Goal: Task Accomplishment & Management: Complete application form

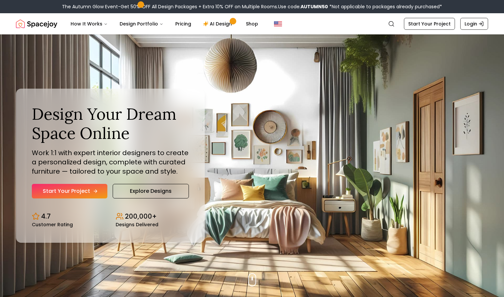
click at [82, 191] on link "Start Your Project" at bounding box center [69, 191] width 75 height 15
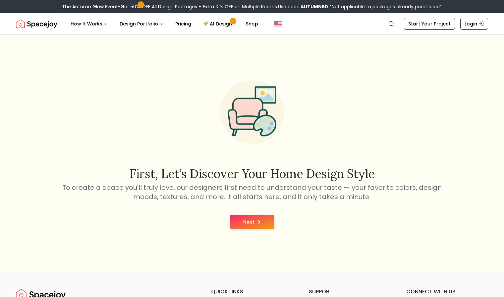
click at [238, 215] on button "Next" at bounding box center [252, 222] width 44 height 15
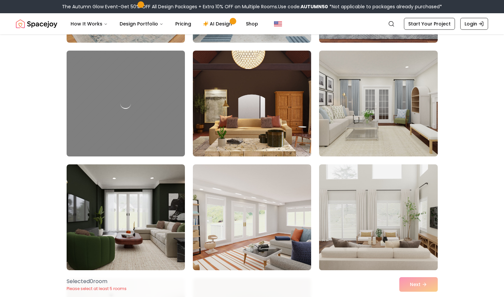
scroll to position [497, 0]
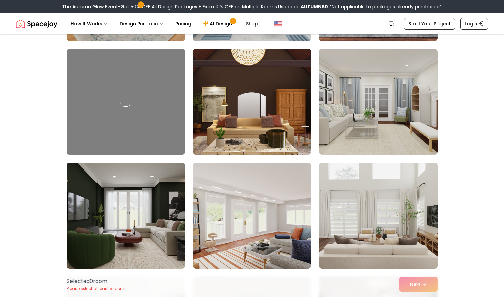
click at [263, 129] on img at bounding box center [252, 101] width 124 height 111
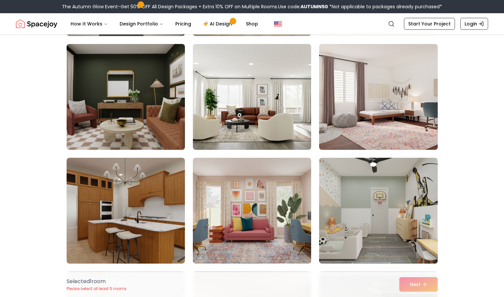
scroll to position [1192, 0]
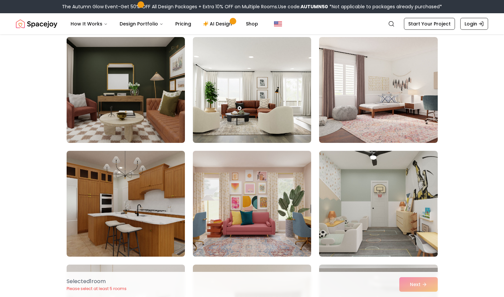
click at [257, 193] on img at bounding box center [252, 203] width 124 height 111
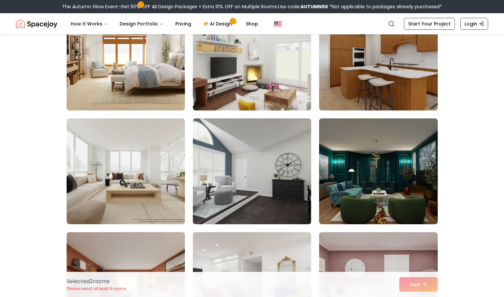
scroll to position [2384, 0]
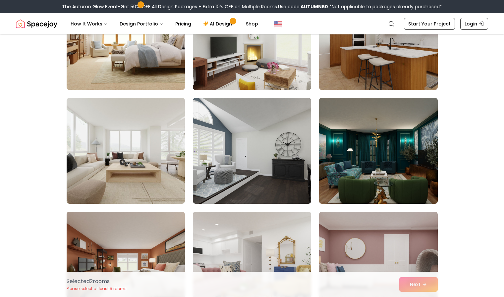
click at [358, 177] on img at bounding box center [378, 150] width 124 height 111
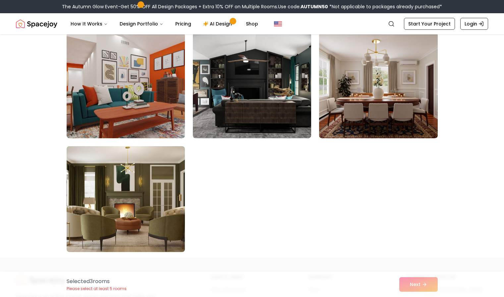
scroll to position [3709, 0]
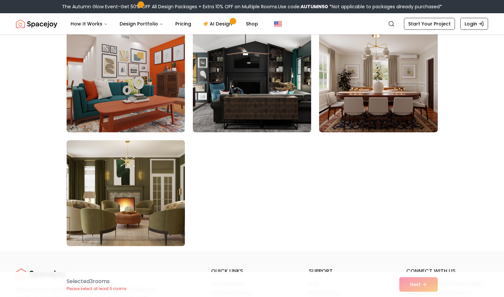
click at [260, 120] on img at bounding box center [252, 79] width 124 height 111
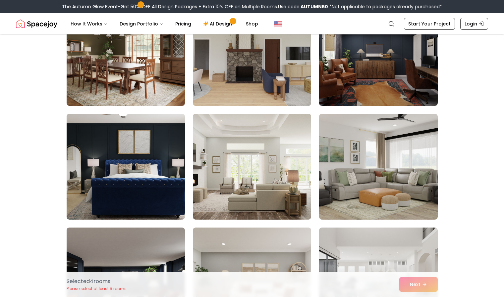
scroll to position [728, 0]
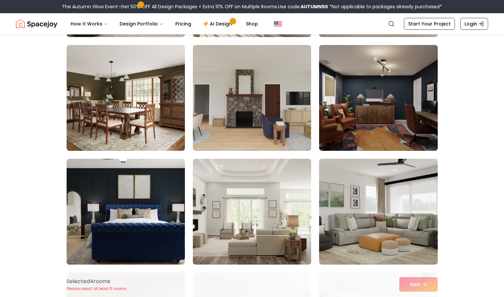
click at [145, 195] on img at bounding box center [126, 212] width 118 height 106
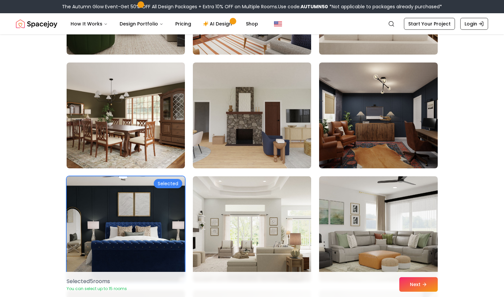
scroll to position [695, 0]
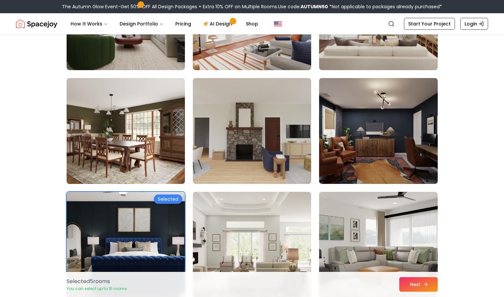
click at [415, 283] on button "Next" at bounding box center [418, 284] width 38 height 15
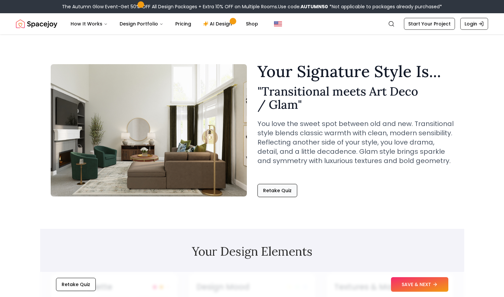
click at [272, 192] on button "Retake Quiz" at bounding box center [277, 190] width 40 height 13
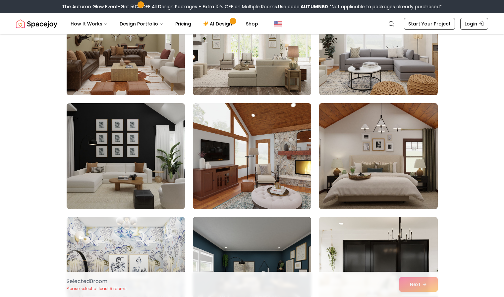
scroll to position [331, 0]
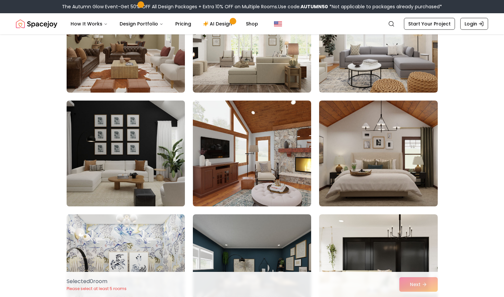
click at [143, 170] on img at bounding box center [126, 153] width 124 height 111
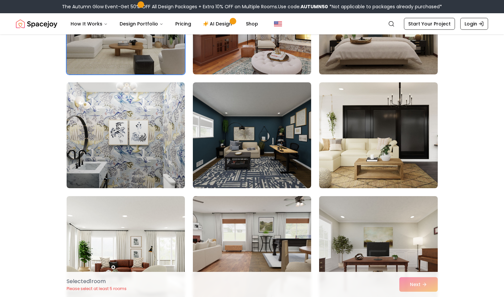
scroll to position [464, 0]
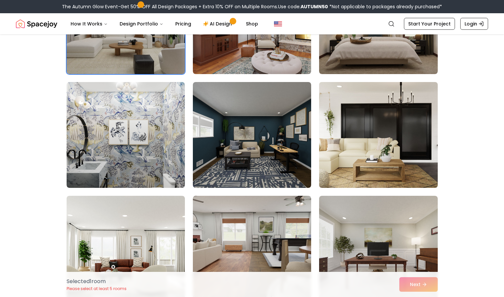
click at [340, 174] on img at bounding box center [378, 134] width 124 height 111
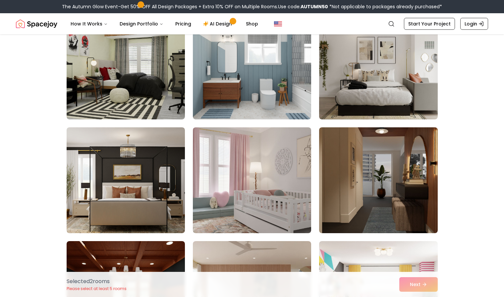
scroll to position [762, 0]
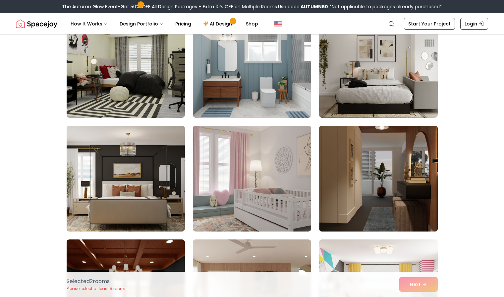
click at [363, 187] on img at bounding box center [378, 178] width 124 height 111
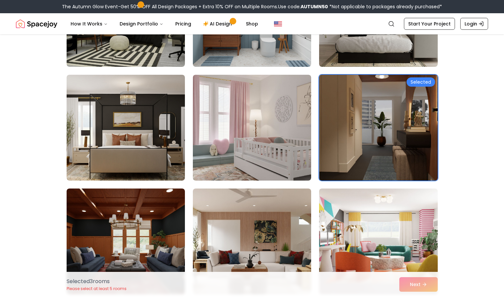
scroll to position [828, 0]
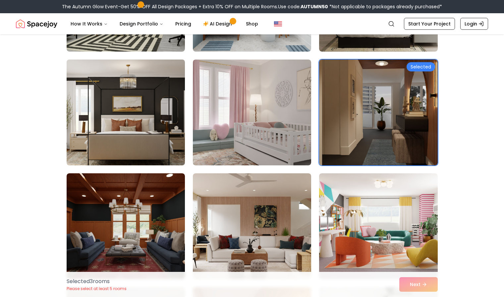
drag, startPoint x: 140, startPoint y: 146, endPoint x: 154, endPoint y: 150, distance: 14.1
click at [140, 147] on img at bounding box center [126, 112] width 124 height 111
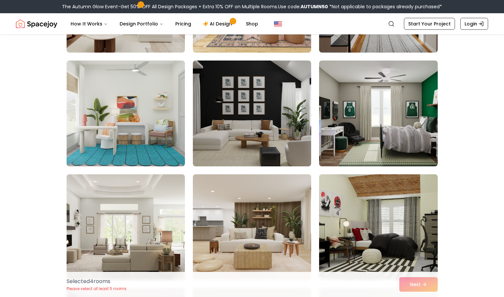
scroll to position [1424, 0]
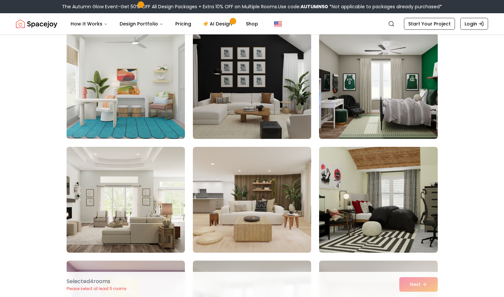
click at [251, 135] on img at bounding box center [252, 85] width 124 height 111
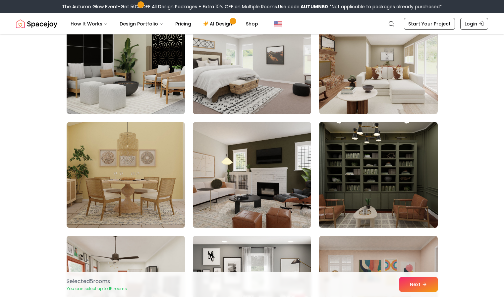
scroll to position [2384, 0]
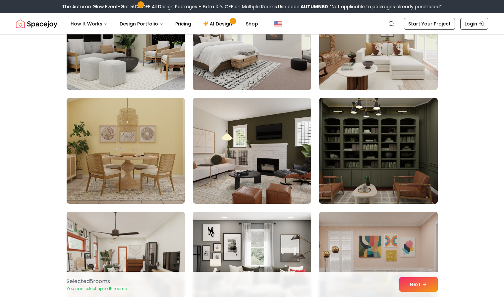
click at [341, 175] on img at bounding box center [378, 150] width 124 height 111
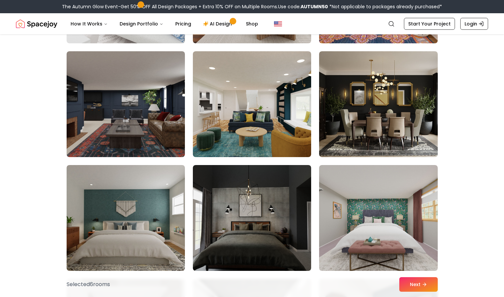
scroll to position [3344, 0]
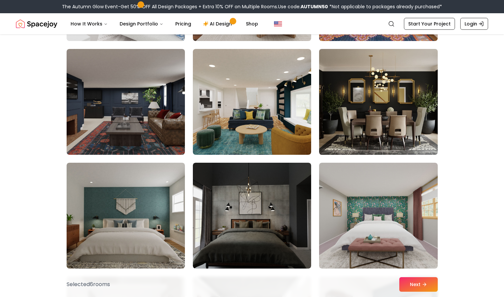
click at [369, 151] on img at bounding box center [378, 101] width 124 height 111
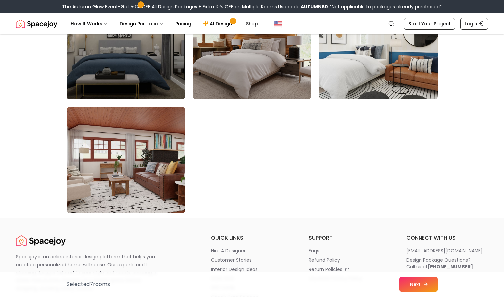
click at [418, 285] on button "Next" at bounding box center [418, 284] width 38 height 15
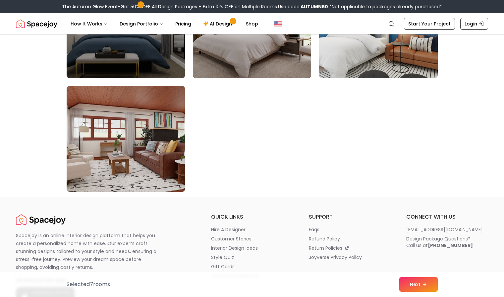
scroll to position [3742, 0]
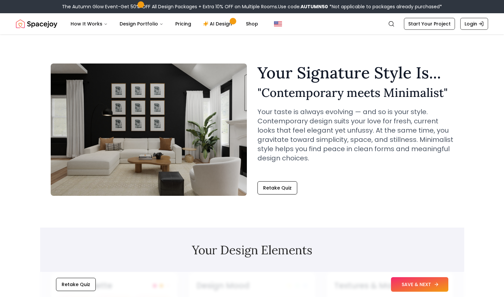
click at [415, 284] on button "SAVE & NEXT" at bounding box center [419, 284] width 57 height 15
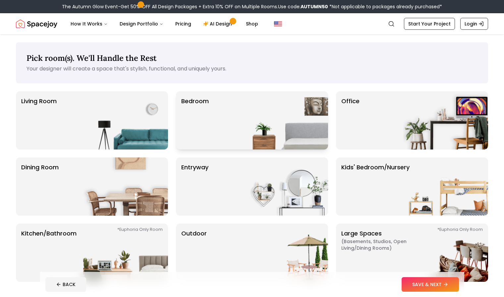
click at [249, 141] on img at bounding box center [285, 120] width 85 height 58
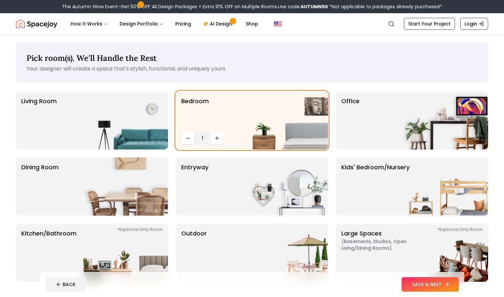
click at [451, 282] on button "SAVE & NEXT" at bounding box center [429, 284] width 57 height 15
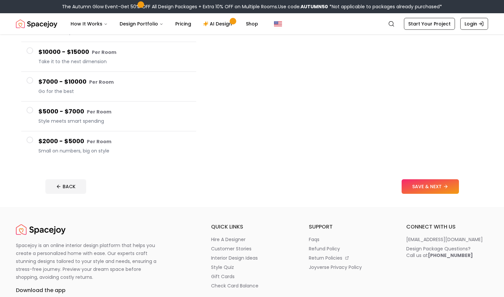
scroll to position [99, 0]
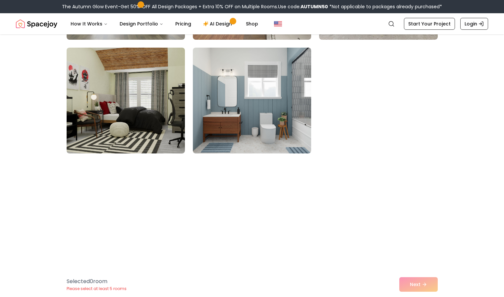
scroll to position [742, 0]
